Goal: Entertainment & Leisure: Consume media (video, audio)

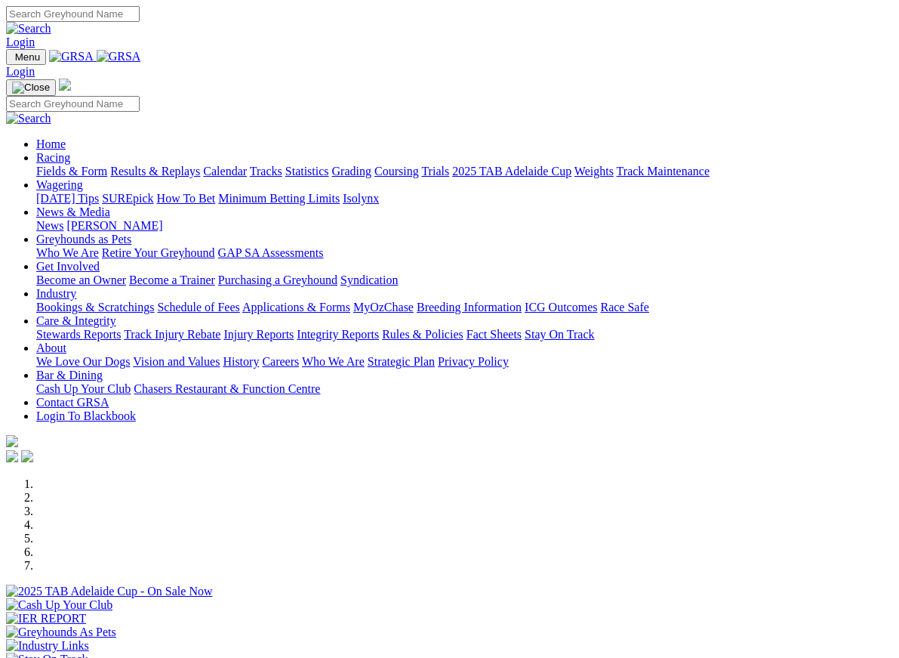
click at [70, 151] on link "Racing" at bounding box center [53, 157] width 34 height 13
click at [176, 165] on link "Results & Replays" at bounding box center [155, 171] width 90 height 13
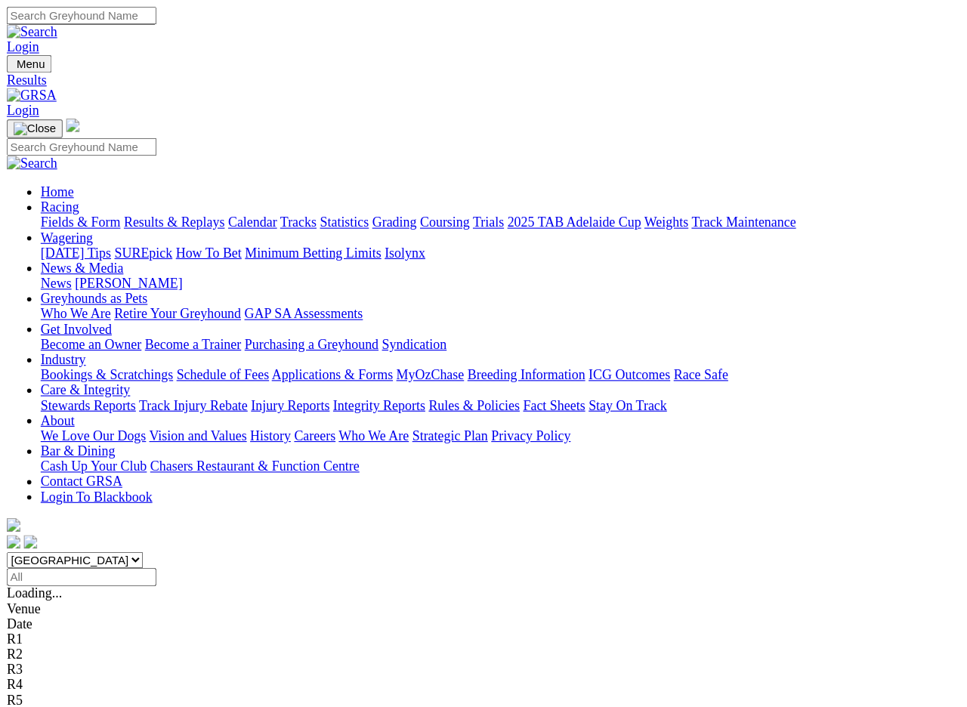
scroll to position [2, 0]
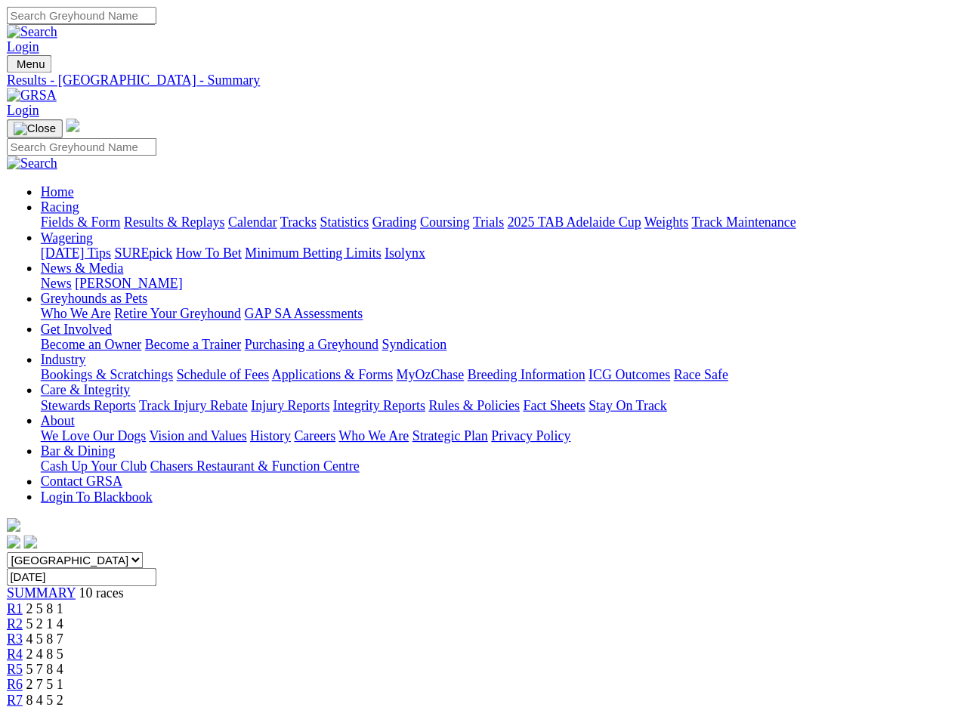
scroll to position [2, 0]
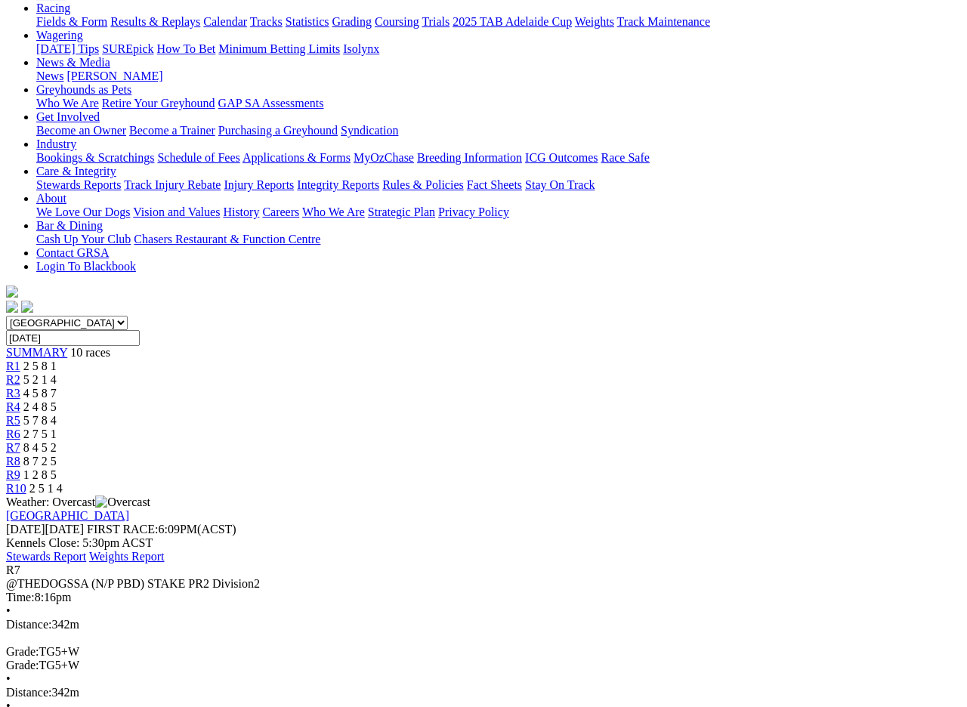
scroll to position [174, 0]
